Goal: Transaction & Acquisition: Download file/media

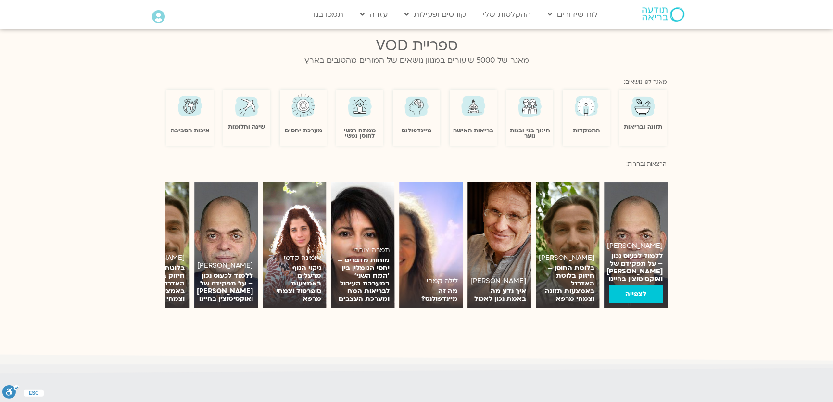
scroll to position [699, 0]
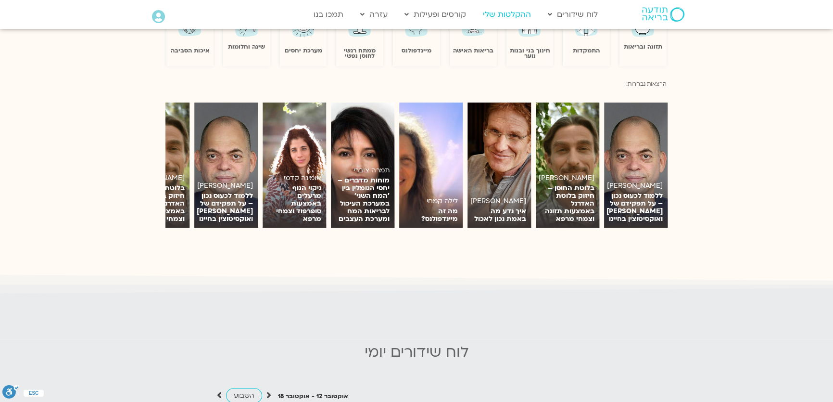
click at [512, 15] on link "ההקלטות שלי" at bounding box center [507, 14] width 58 height 18
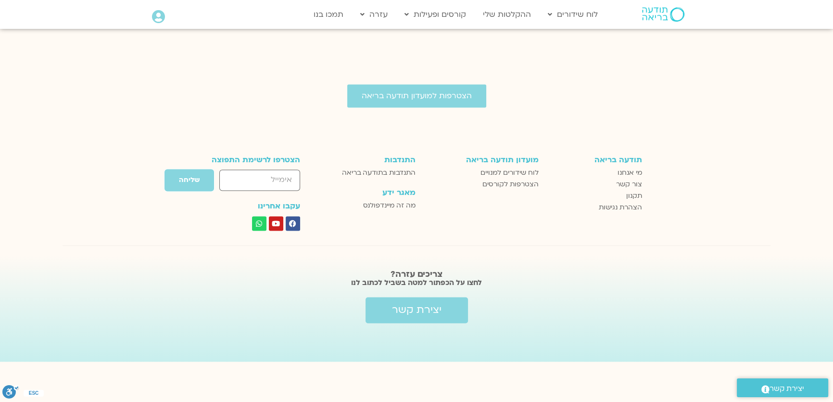
scroll to position [1751, 0]
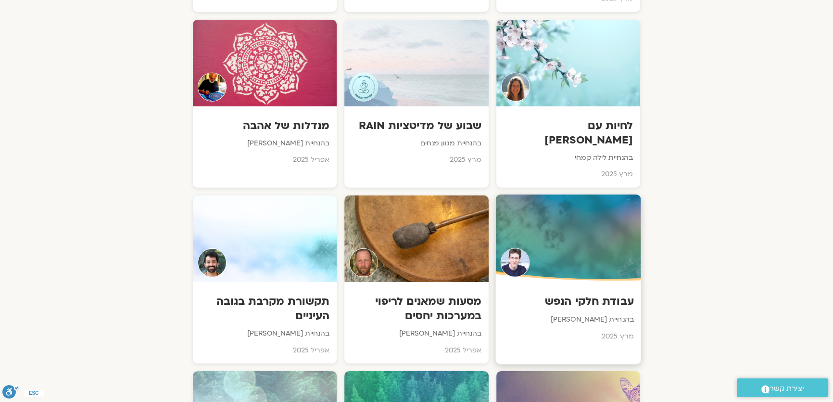
scroll to position [3659, 0]
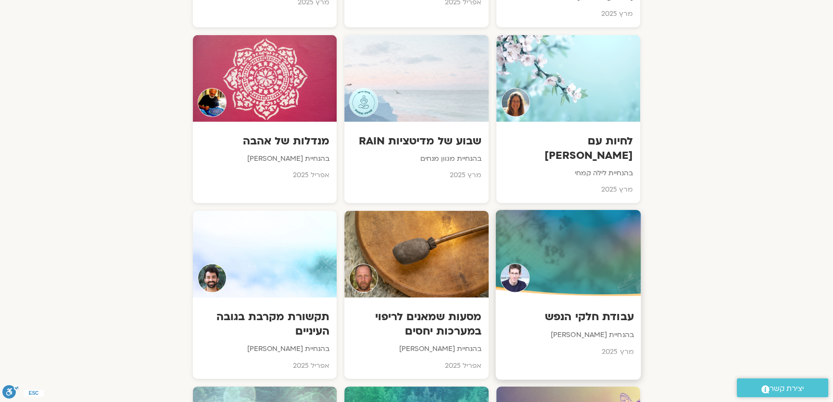
click at [545, 210] on div at bounding box center [567, 254] width 145 height 88
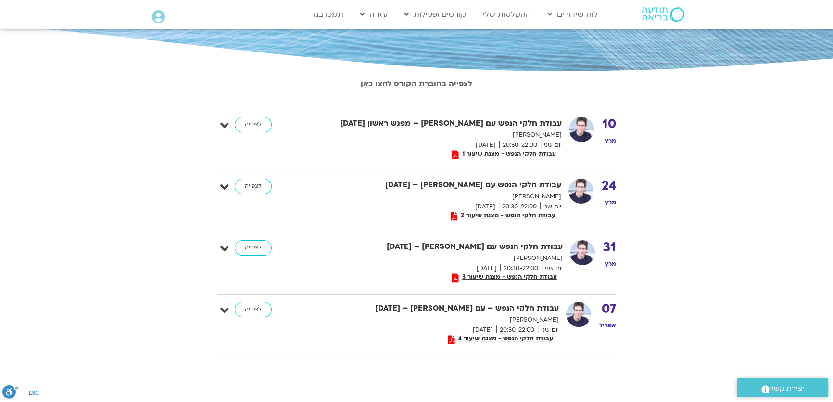
scroll to position [175, 0]
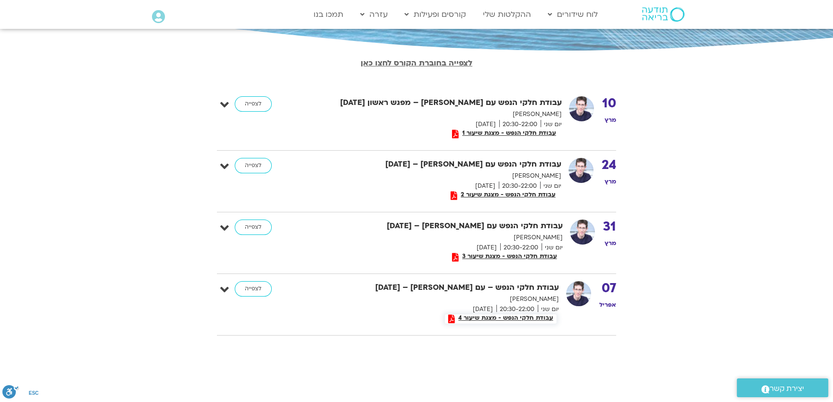
click at [496, 316] on span "עבודת חלקי הנפש - מצגת שיעור 4" at bounding box center [505, 317] width 101 height 7
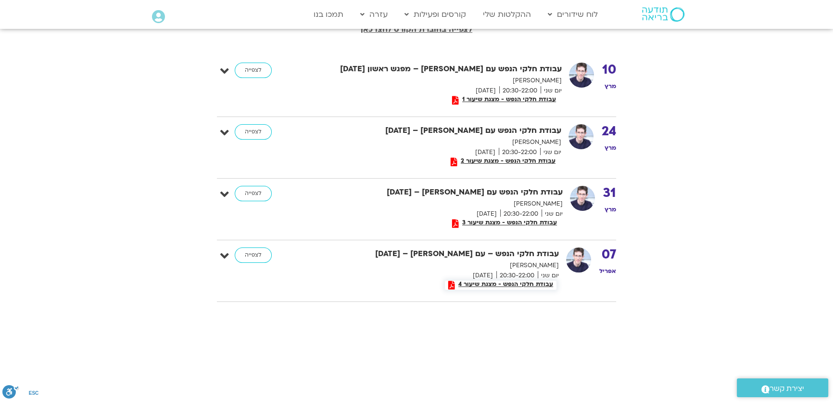
scroll to position [218, 0]
